Goal: Check status: Check status

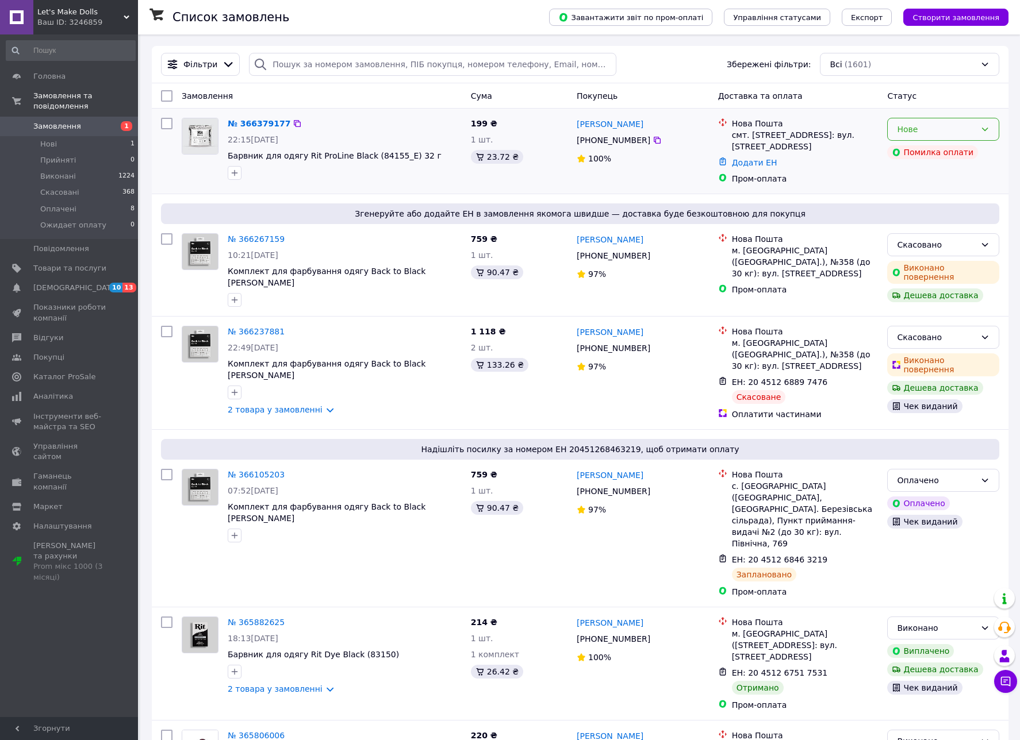
click at [967, 128] on div "Нове" at bounding box center [936, 129] width 79 height 13
click at [942, 157] on li "Прийнято" at bounding box center [942, 154] width 111 height 21
click at [259, 124] on link "№ 366379177" at bounding box center [256, 123] width 57 height 9
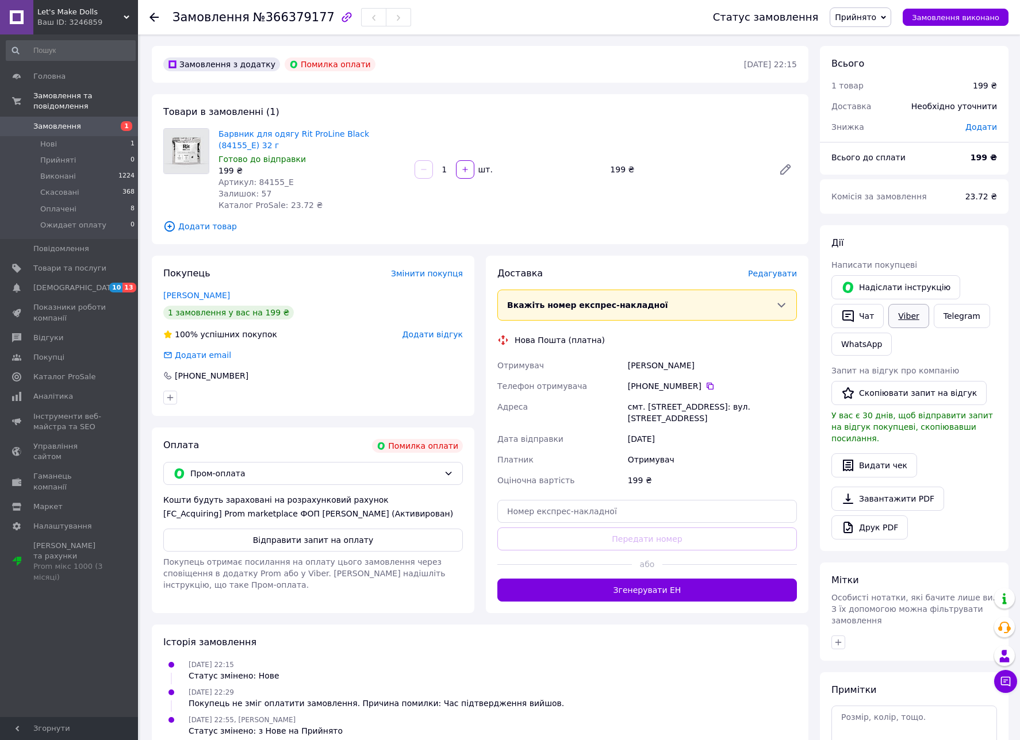
click at [901, 318] on link "Viber" at bounding box center [908, 316] width 40 height 24
click at [155, 18] on icon at bounding box center [153, 17] width 9 height 9
